Goal: Task Accomplishment & Management: Manage account settings

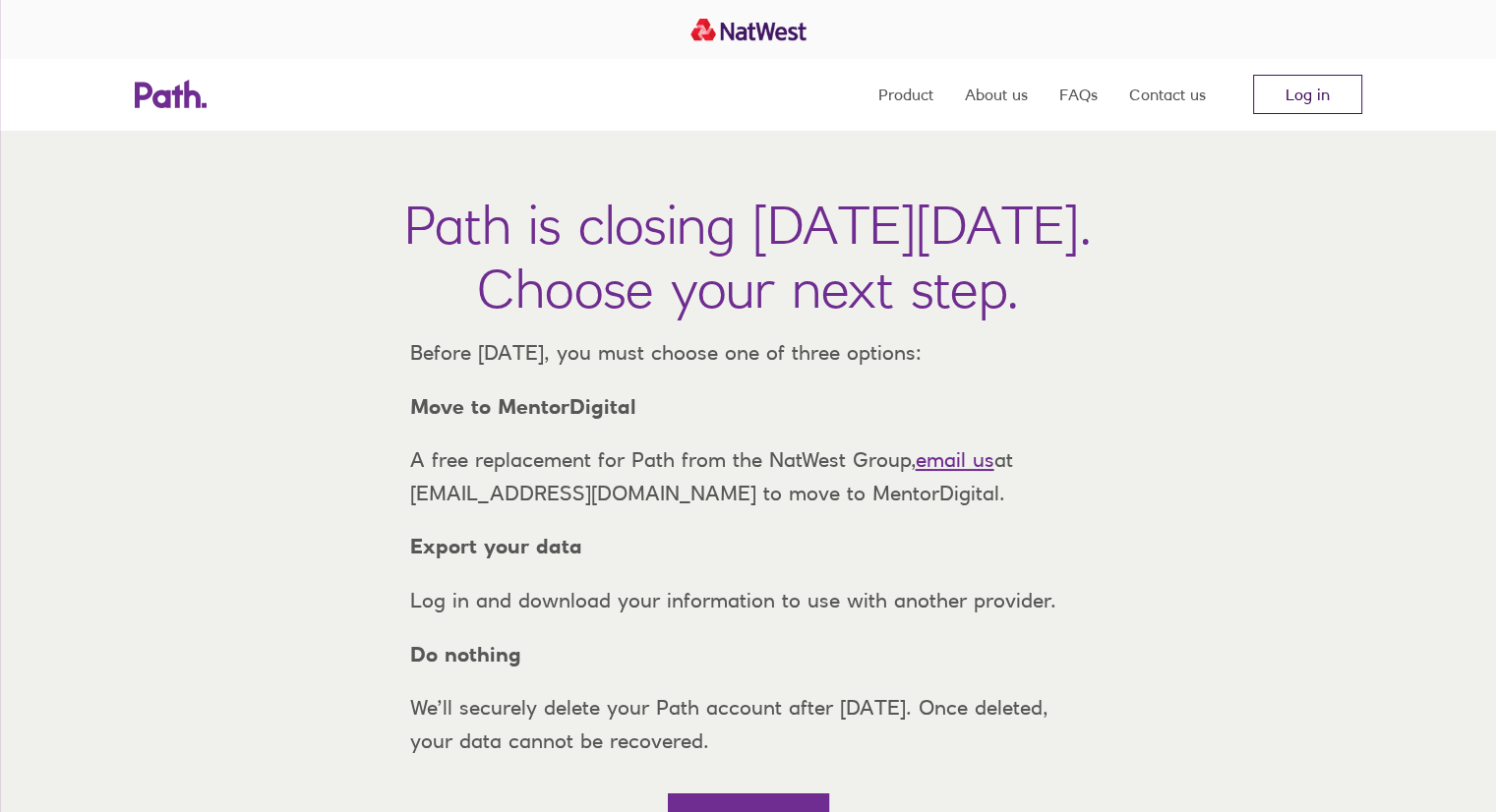
click at [1310, 97] on link "Log in" at bounding box center [1307, 95] width 109 height 39
click at [1345, 90] on link "Log in" at bounding box center [1307, 95] width 109 height 39
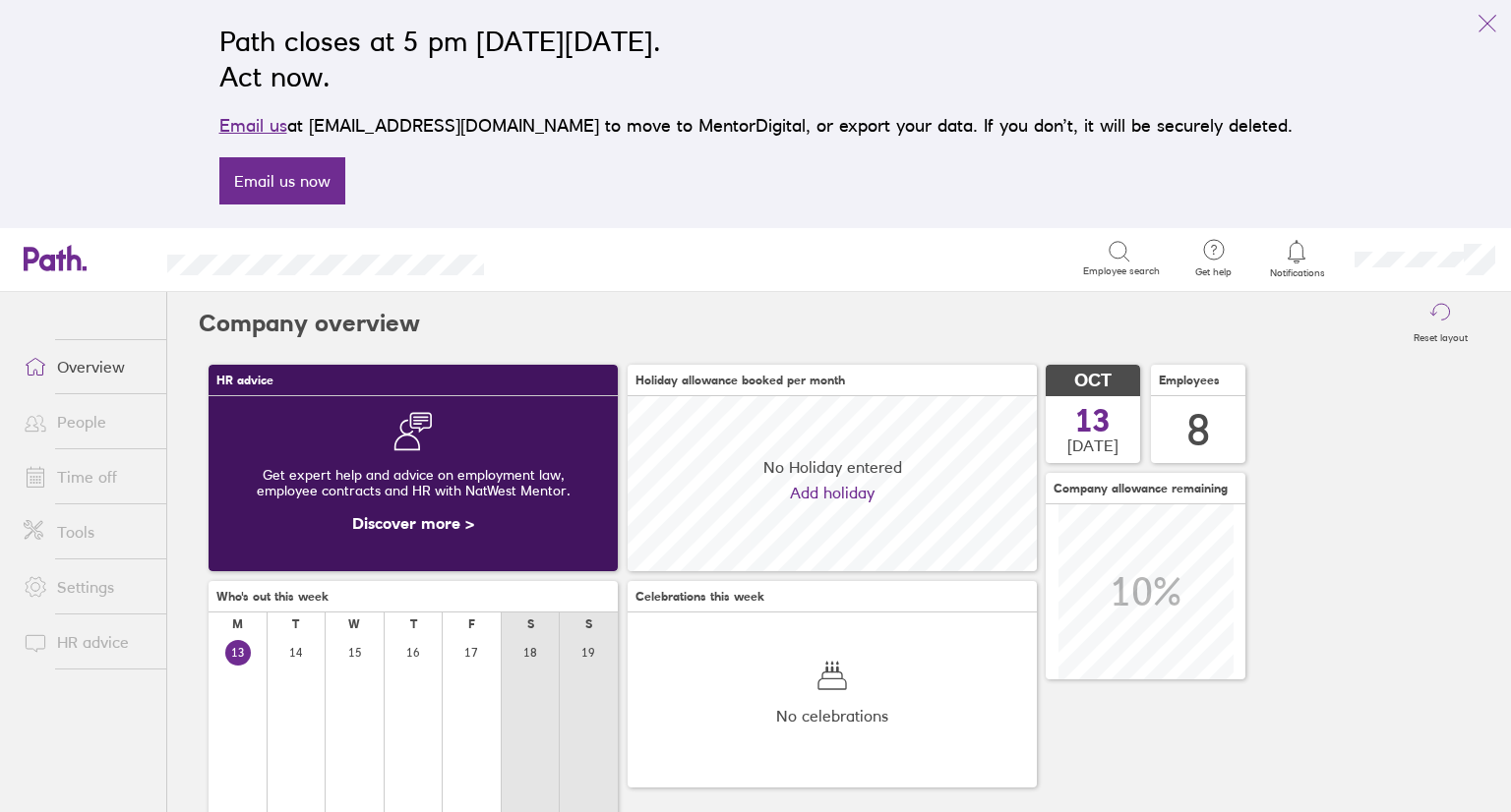
scroll to position [174, 409]
click at [79, 487] on link "Time off" at bounding box center [87, 477] width 159 height 39
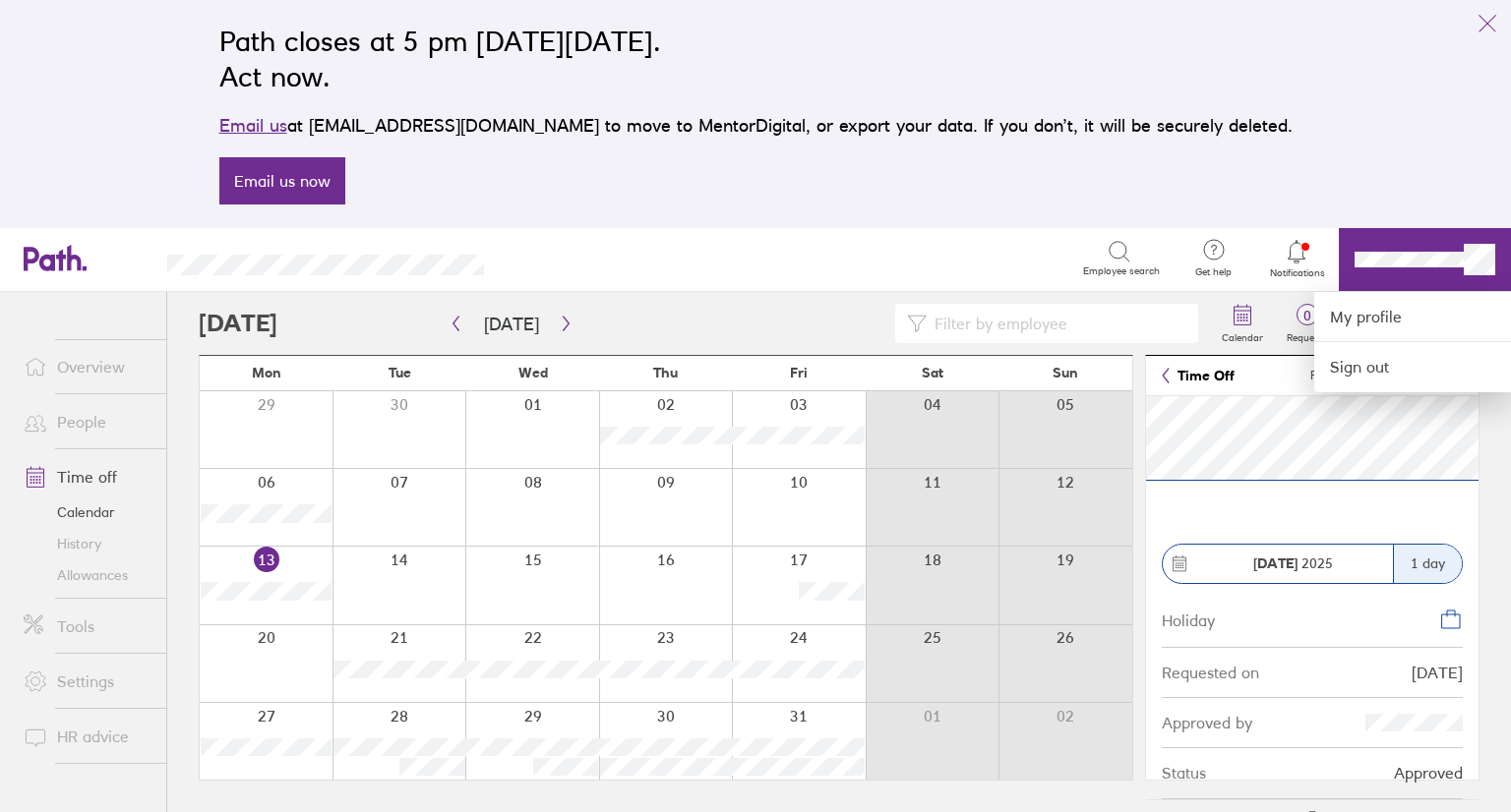
click at [1244, 478] on div at bounding box center [755, 406] width 1511 height 812
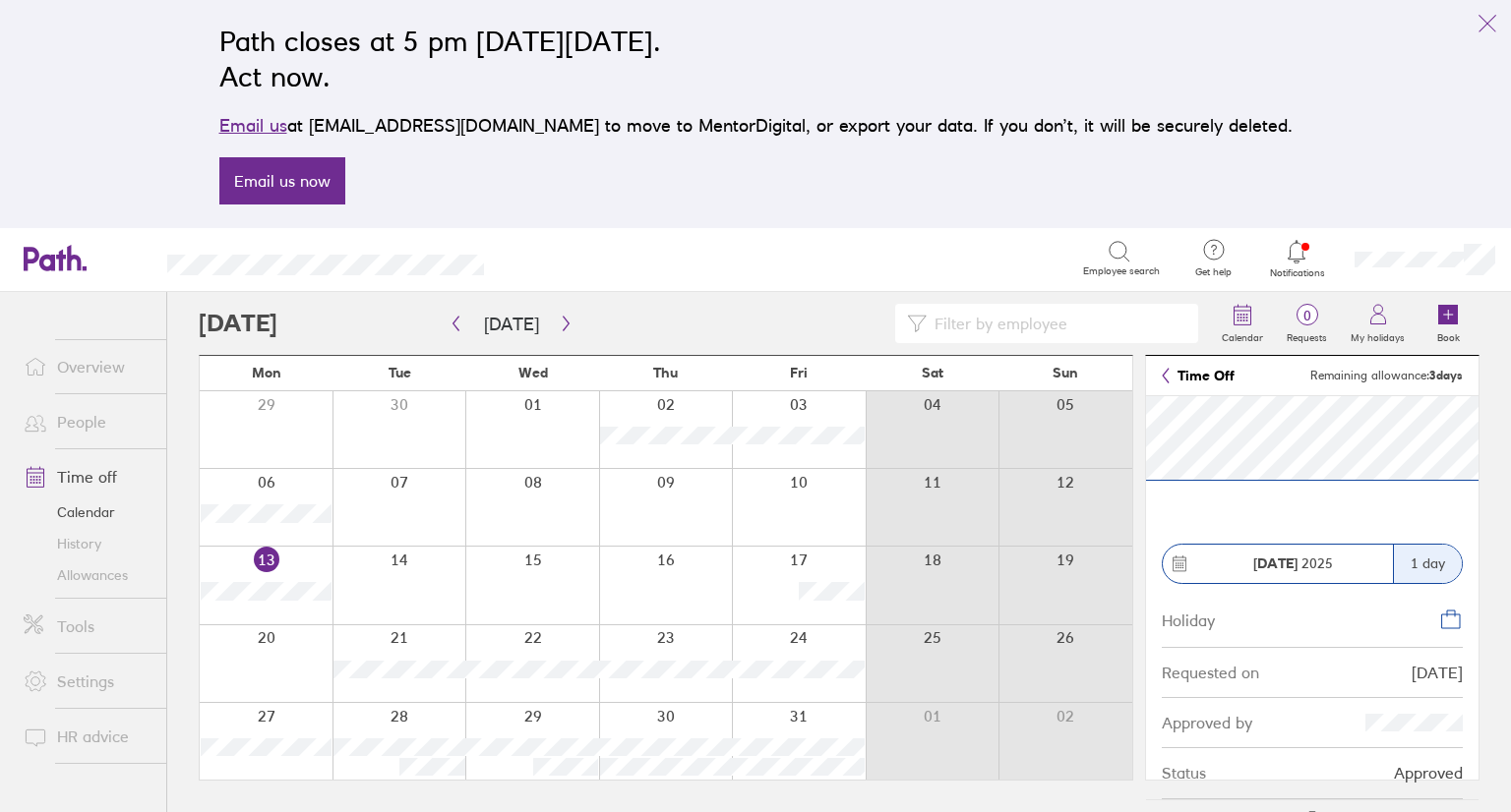
click at [1440, 561] on div "1 day" at bounding box center [1427, 564] width 69 height 38
click at [1169, 561] on div "[DATE]" at bounding box center [1278, 564] width 231 height 38
click at [1174, 564] on icon at bounding box center [1180, 564] width 18 height 18
click at [1180, 563] on circle at bounding box center [1180, 564] width 2 height 2
click at [1448, 613] on icon at bounding box center [1451, 620] width 24 height 24
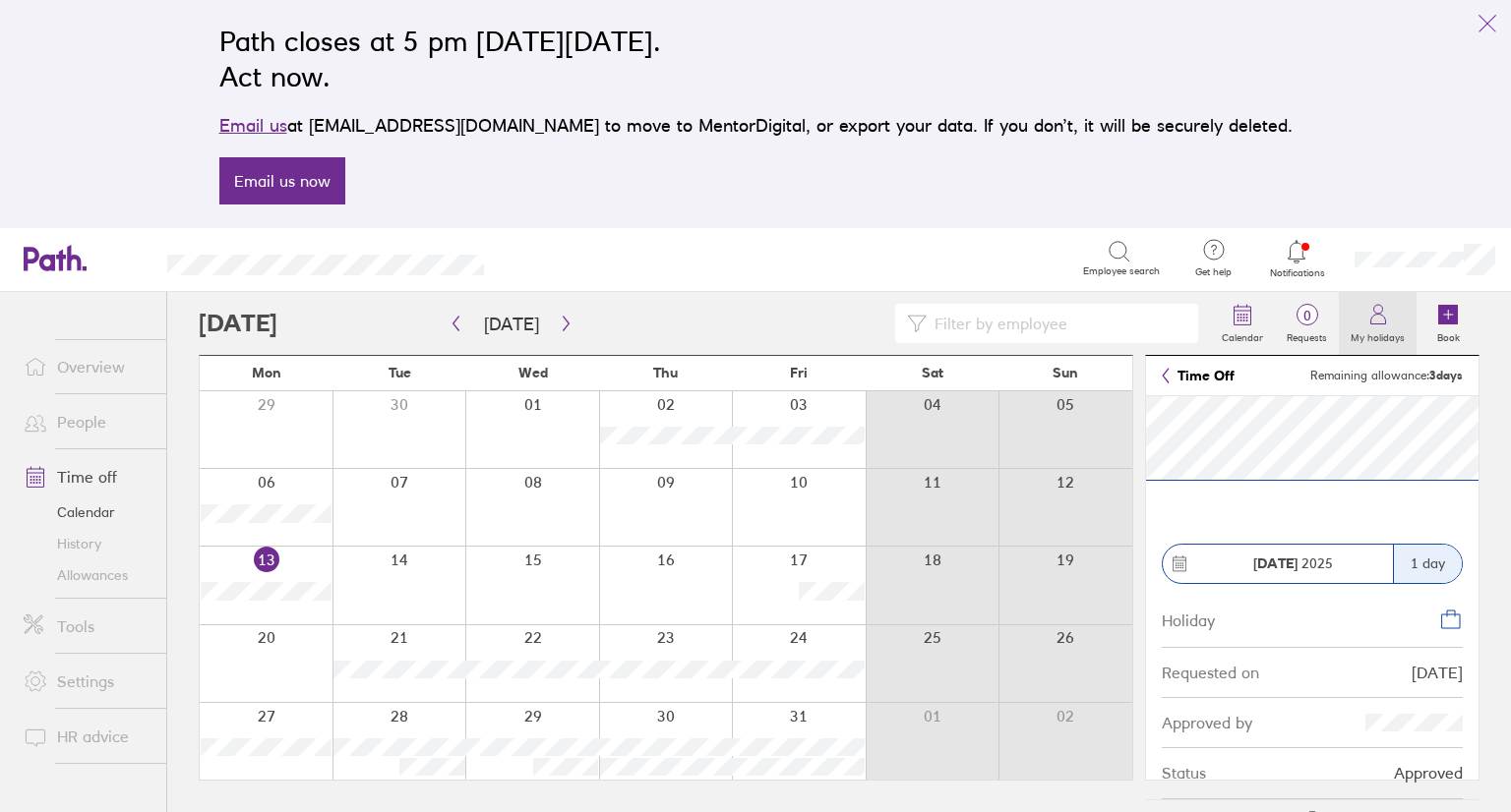
click at [1371, 327] on label "My holidays" at bounding box center [1377, 335] width 78 height 18
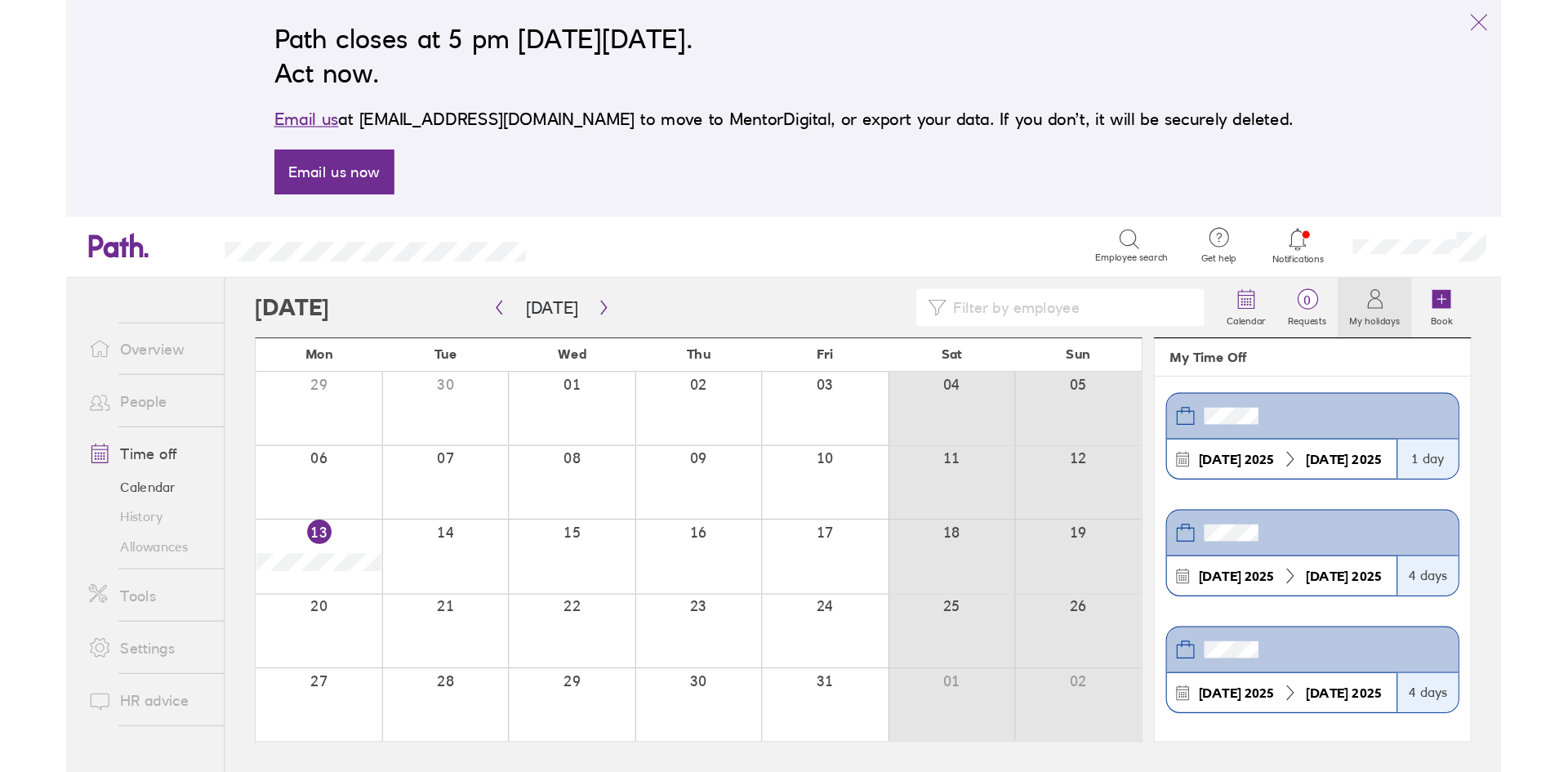
scroll to position [735, 0]
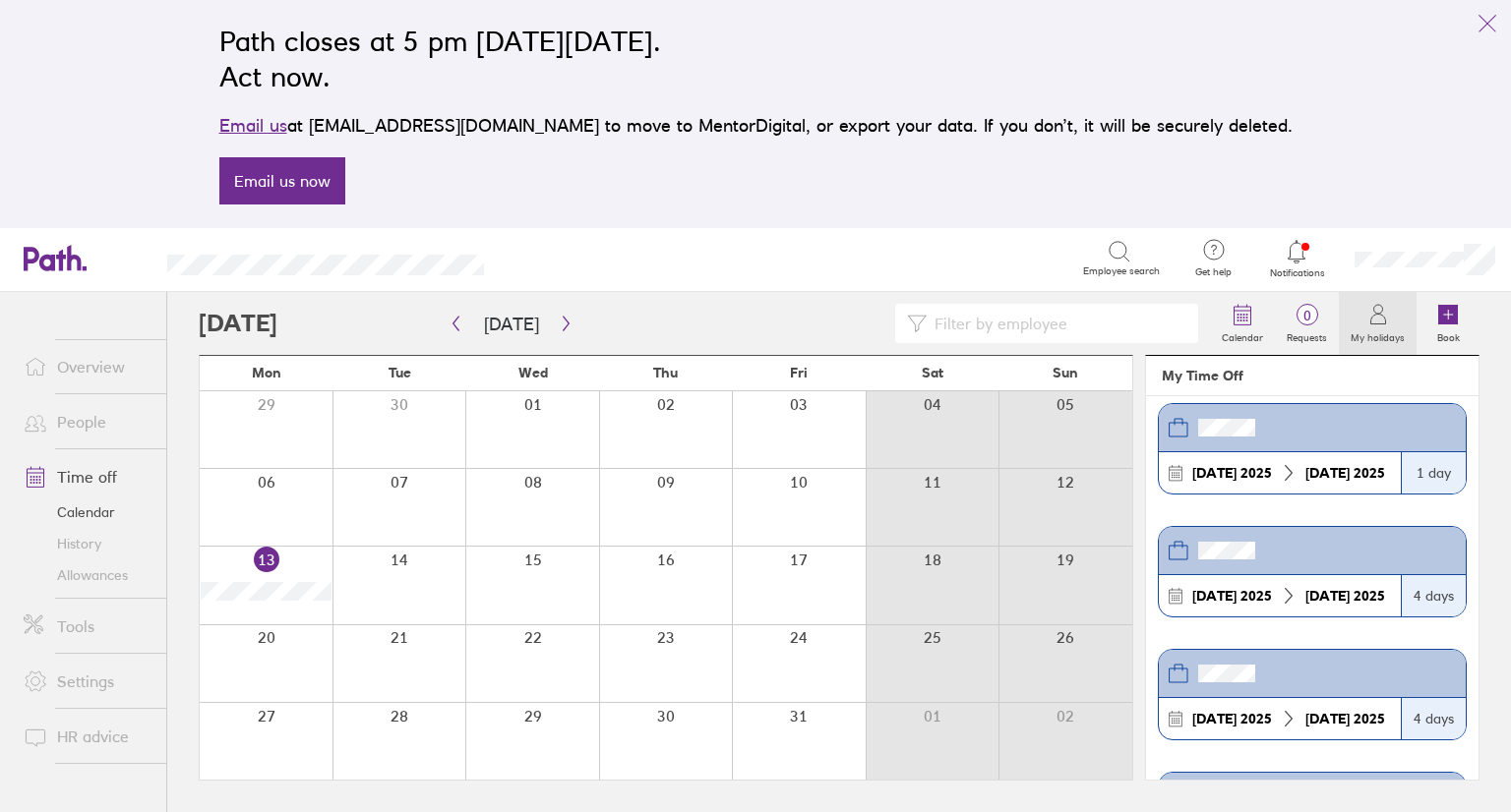
click at [1256, 473] on div "[DATE]" at bounding box center [1231, 473] width 96 height 16
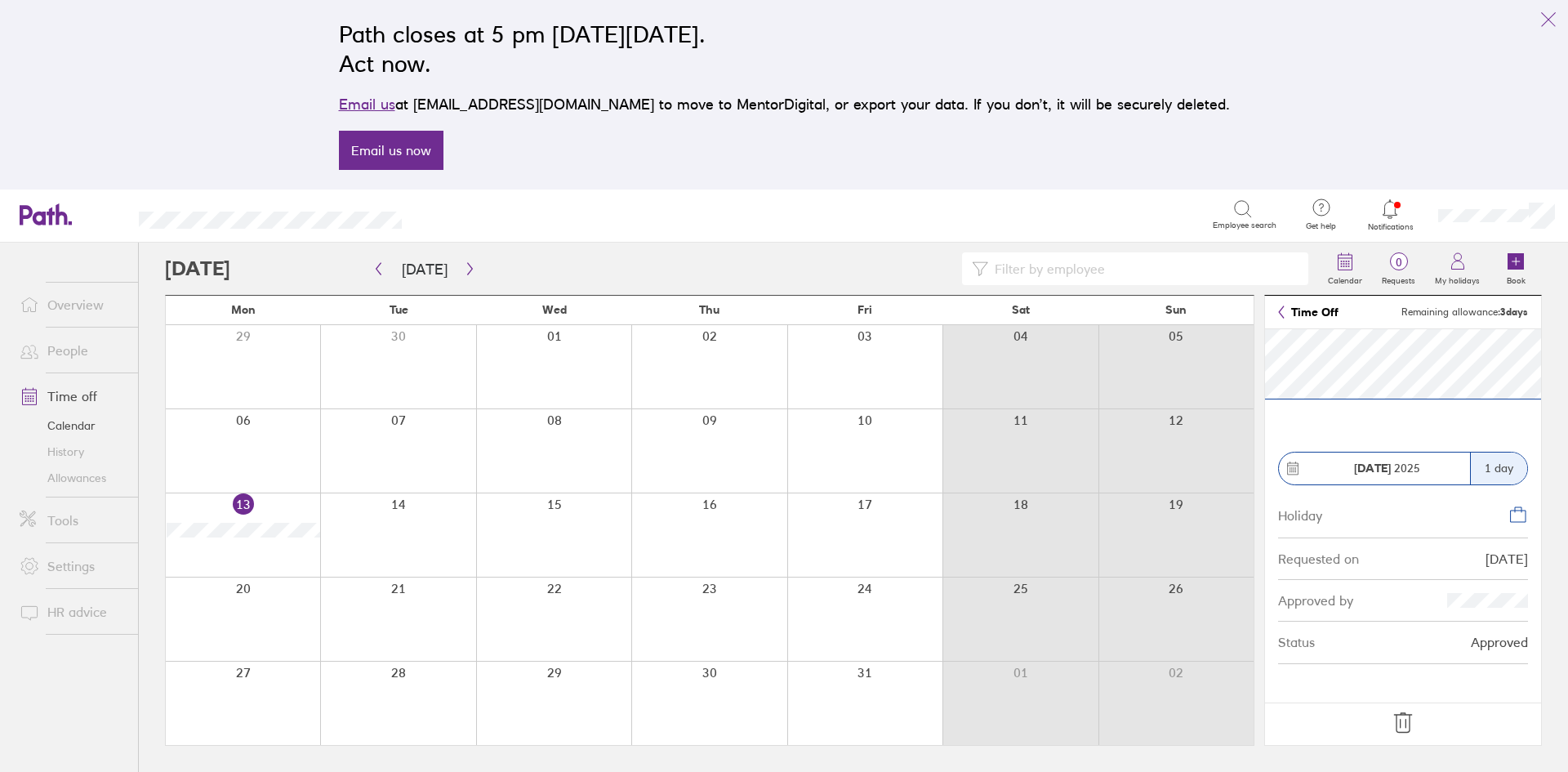
click at [1254, 674] on icon at bounding box center [1403, 723] width 26 height 26
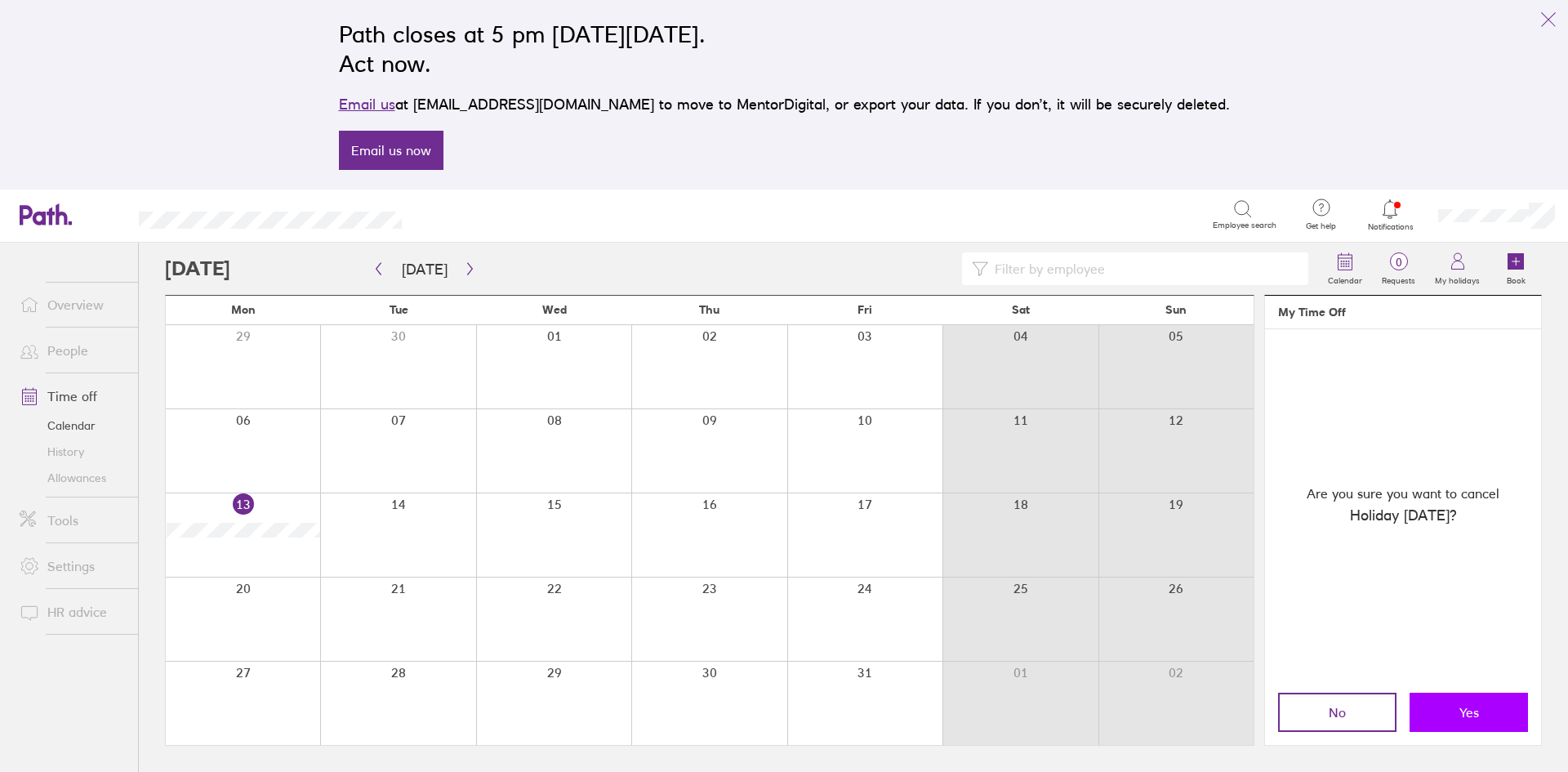
click at [1254, 674] on button "Yes" at bounding box center [1468, 712] width 119 height 39
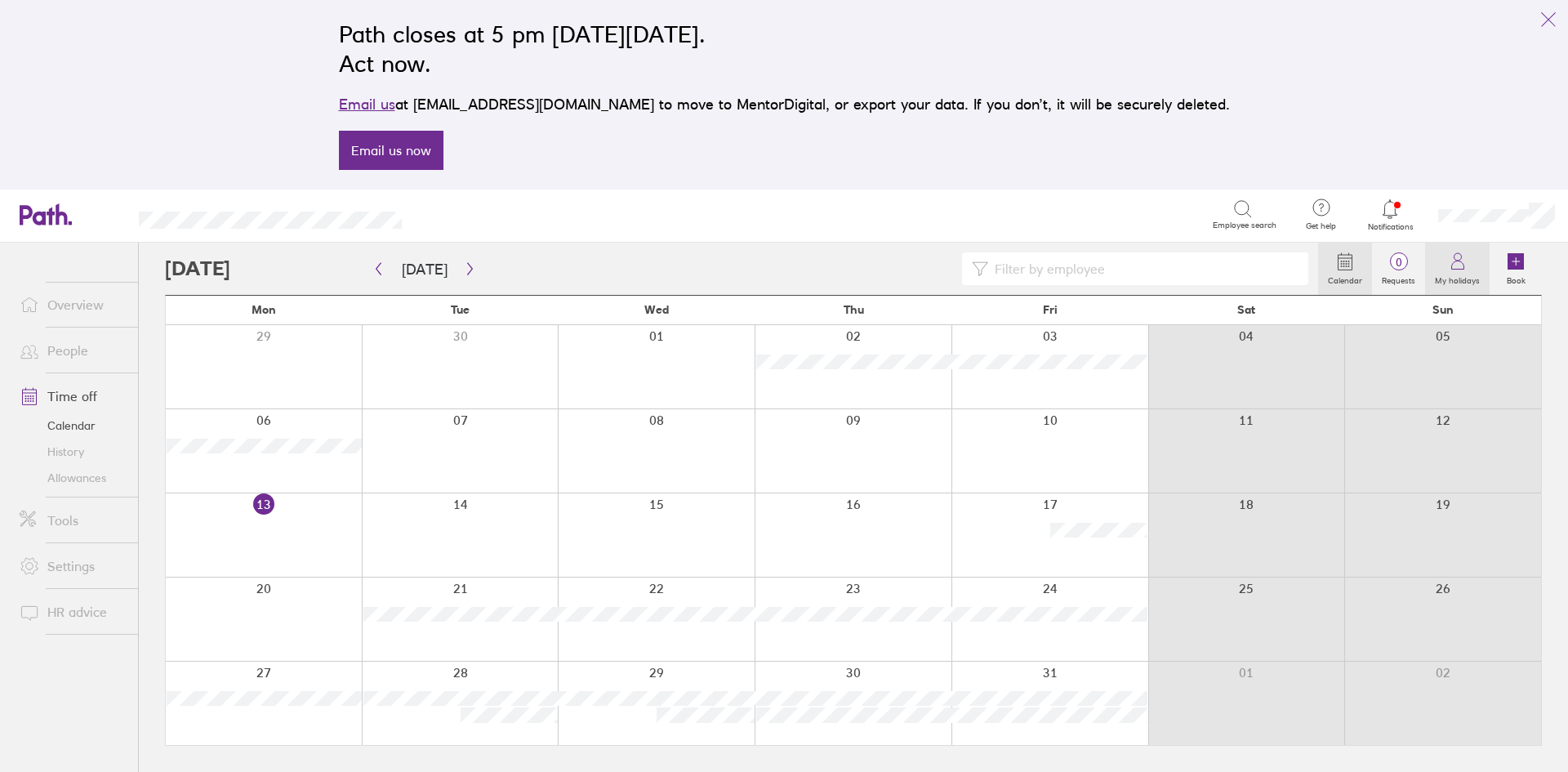
click at [1254, 273] on label "My holidays" at bounding box center [1457, 278] width 65 height 15
